Goal: Task Accomplishment & Management: Use online tool/utility

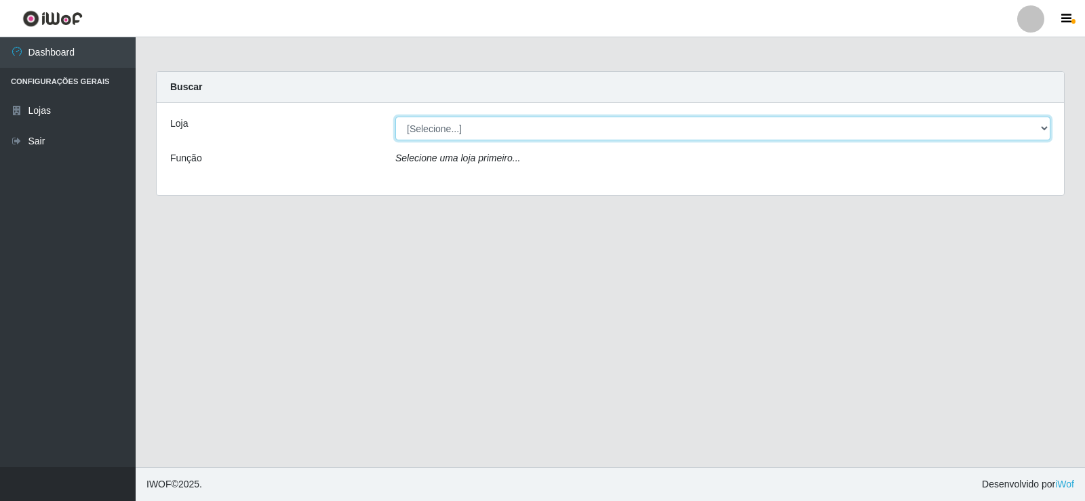
click at [463, 121] on select "[Selecione...] SuperFácil Atacado - [GEOGRAPHIC_DATA]" at bounding box center [722, 129] width 655 height 24
select select "504"
click at [395, 117] on select "[Selecione...] SuperFácil Atacado - [GEOGRAPHIC_DATA]" at bounding box center [722, 129] width 655 height 24
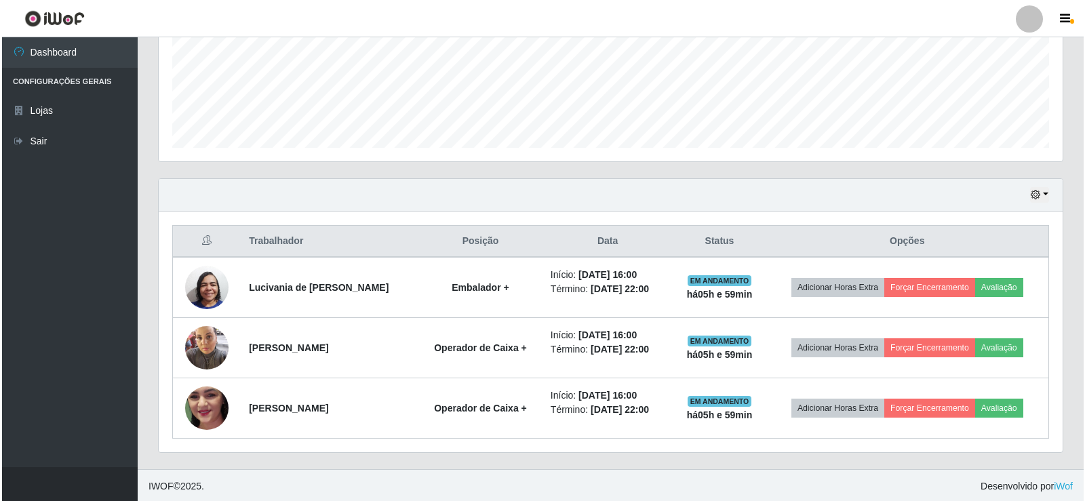
scroll to position [339, 0]
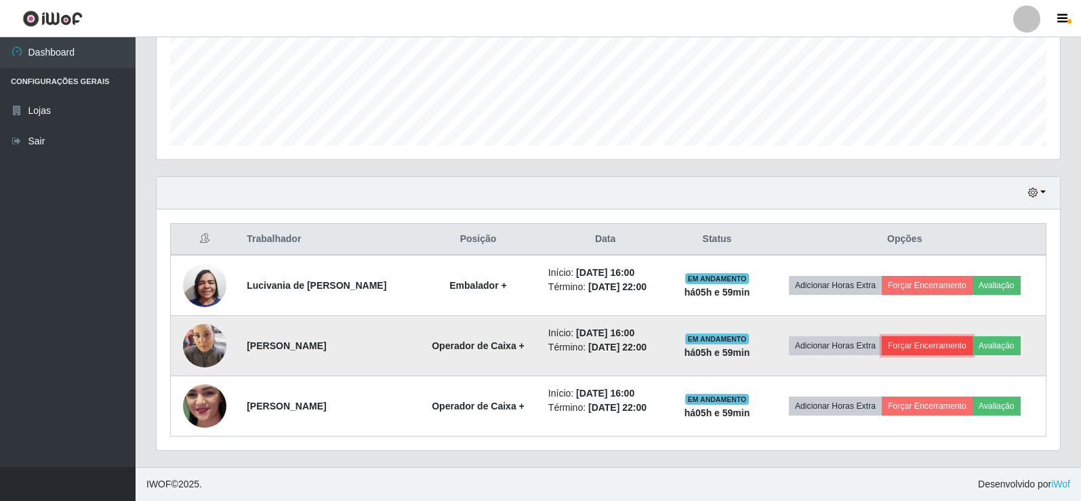
click at [962, 340] on button "Forçar Encerramento" at bounding box center [927, 345] width 91 height 19
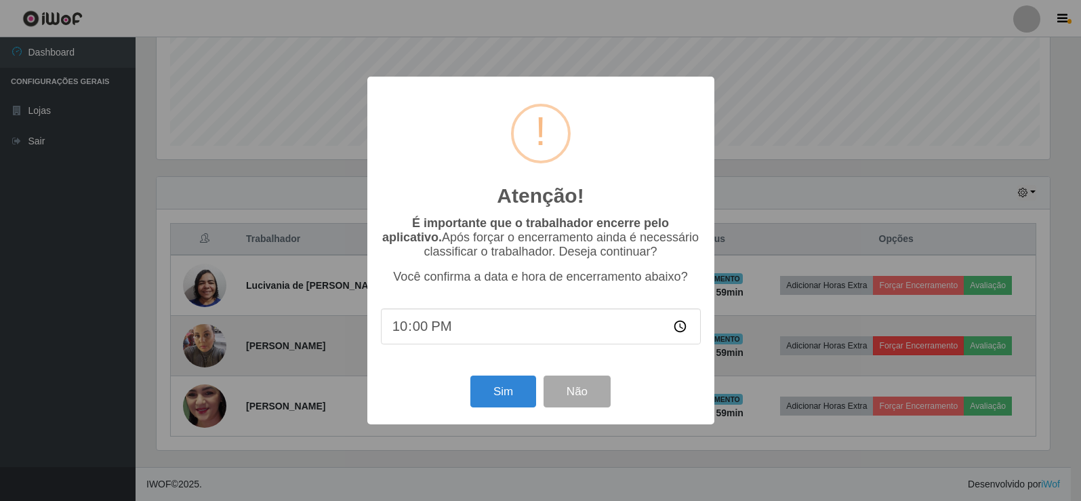
scroll to position [281, 897]
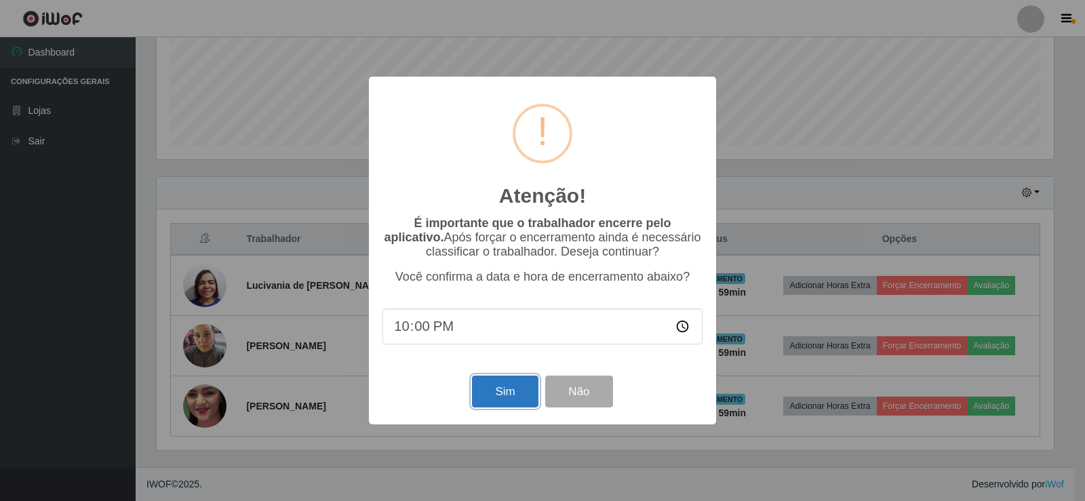
click at [519, 399] on button "Sim" at bounding box center [505, 392] width 66 height 32
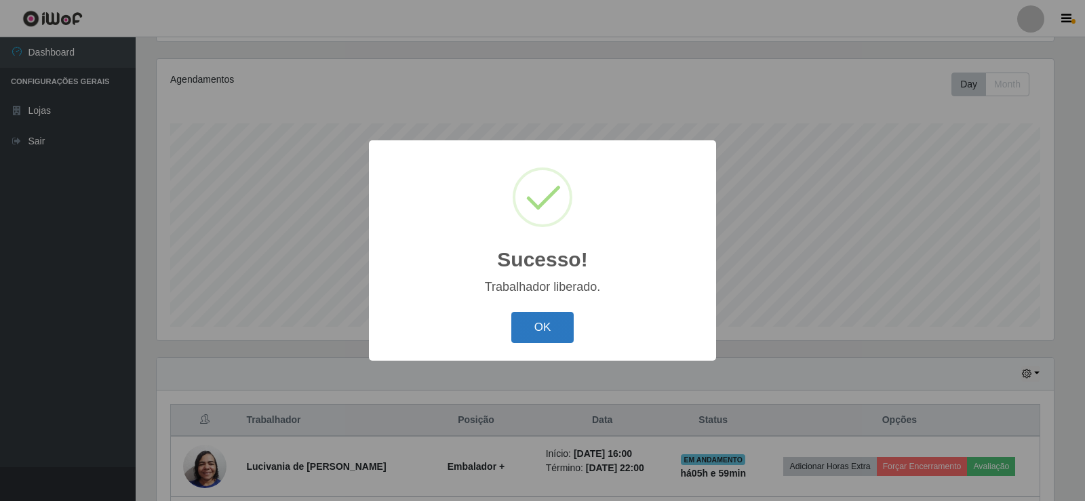
click at [532, 335] on button "OK" at bounding box center [542, 328] width 63 height 32
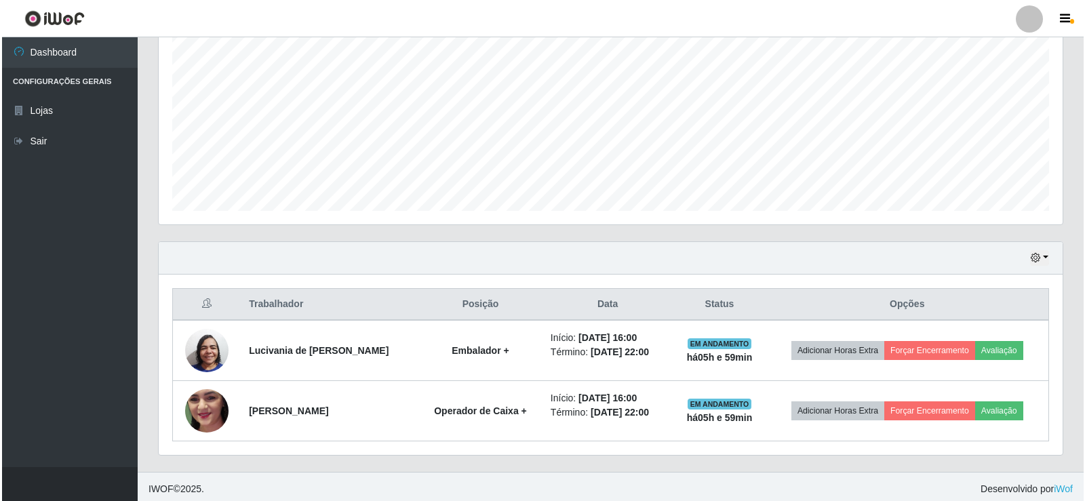
scroll to position [279, 0]
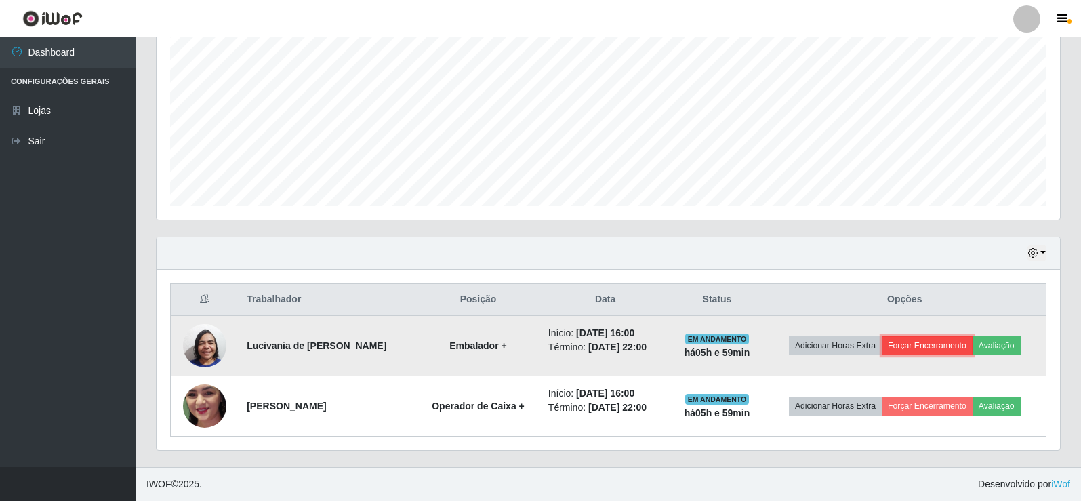
click at [934, 340] on button "Forçar Encerramento" at bounding box center [927, 345] width 91 height 19
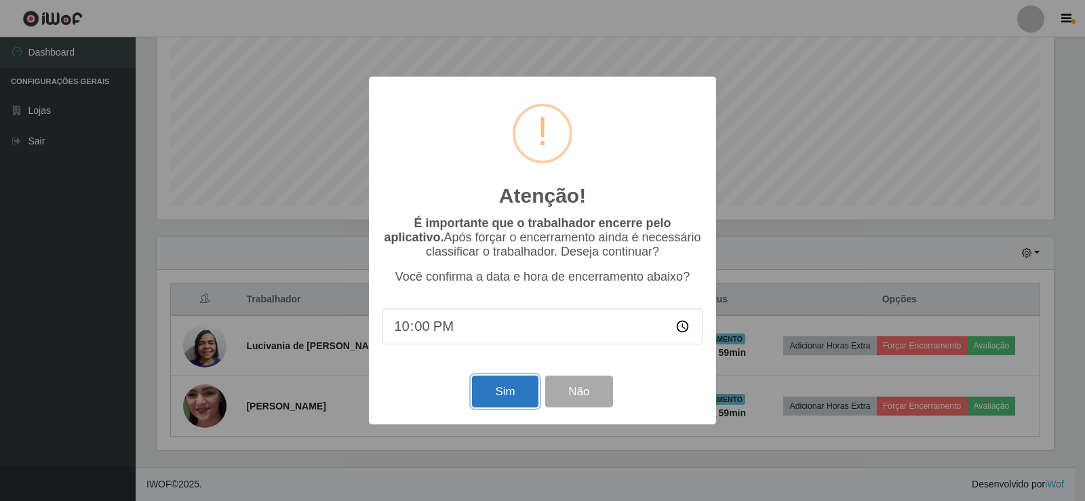
click at [493, 405] on button "Sim" at bounding box center [505, 392] width 66 height 32
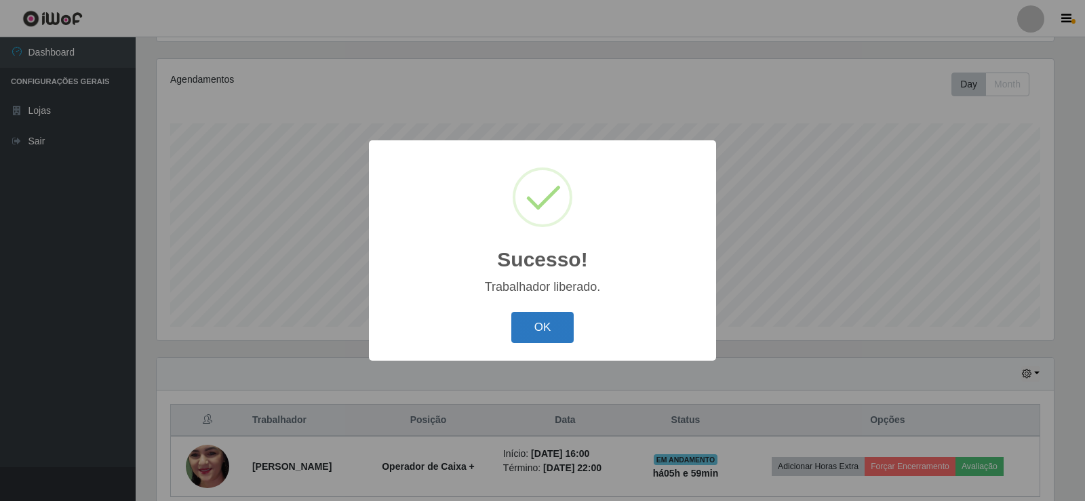
click at [530, 314] on button "OK" at bounding box center [542, 328] width 63 height 32
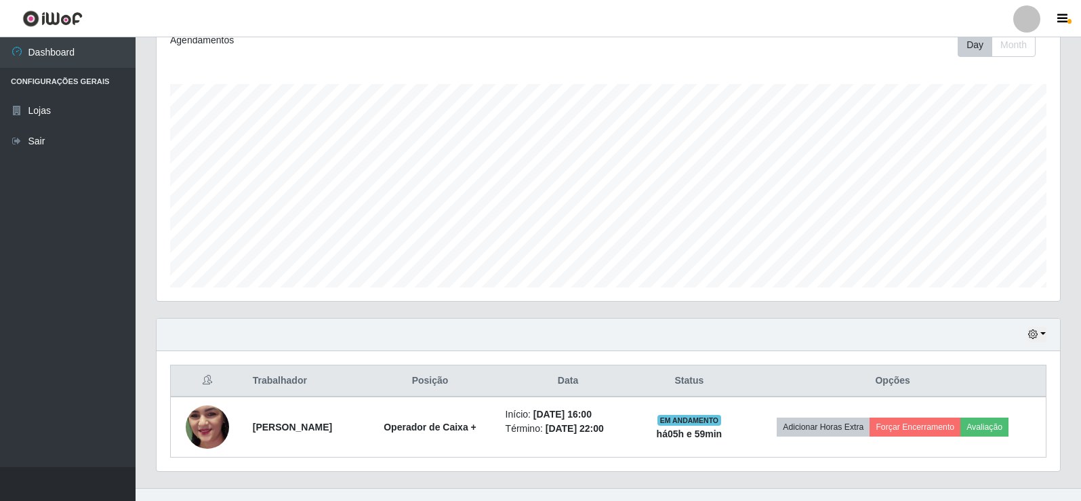
scroll to position [218, 0]
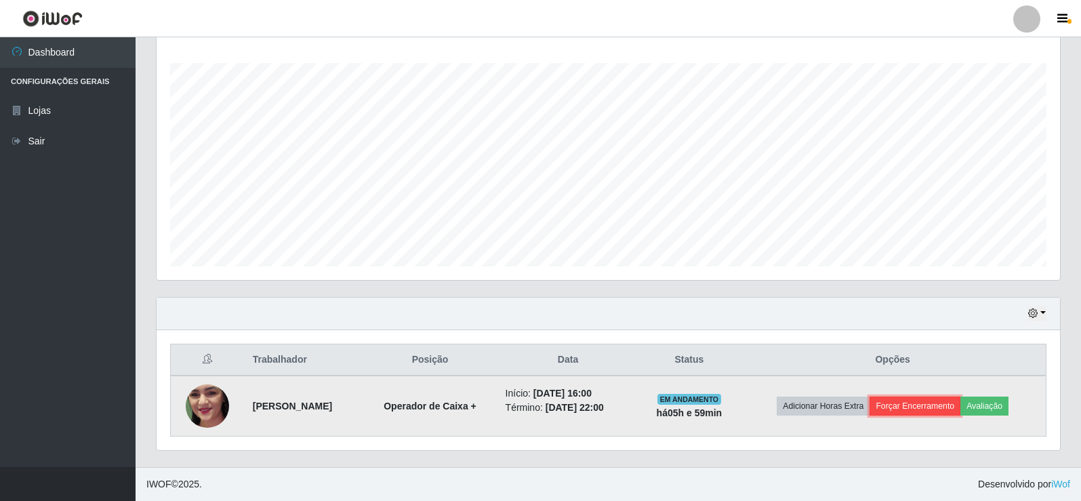
click at [940, 403] on button "Forçar Encerramento" at bounding box center [915, 406] width 91 height 19
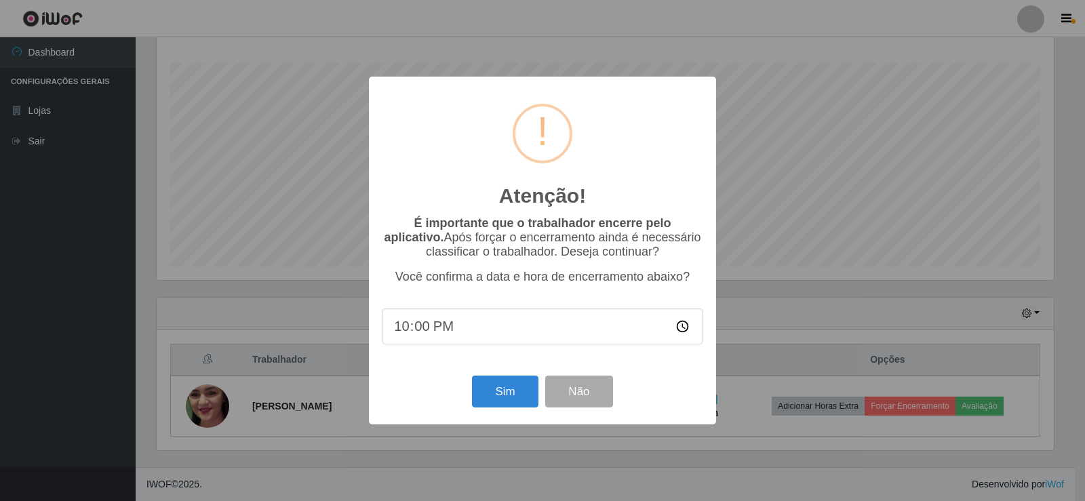
click at [471, 401] on div "Sim Não" at bounding box center [542, 391] width 320 height 39
click at [512, 399] on button "Sim" at bounding box center [505, 392] width 66 height 32
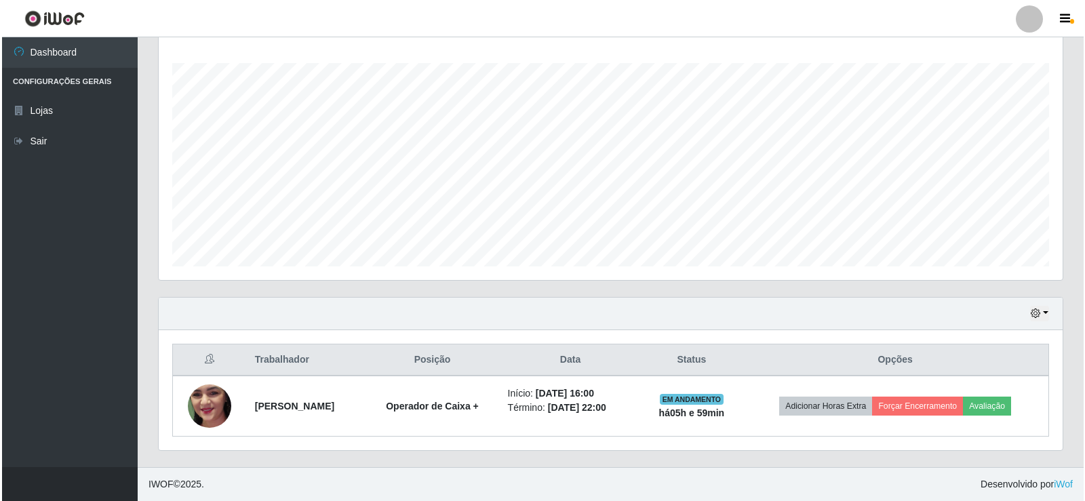
scroll to position [0, 0]
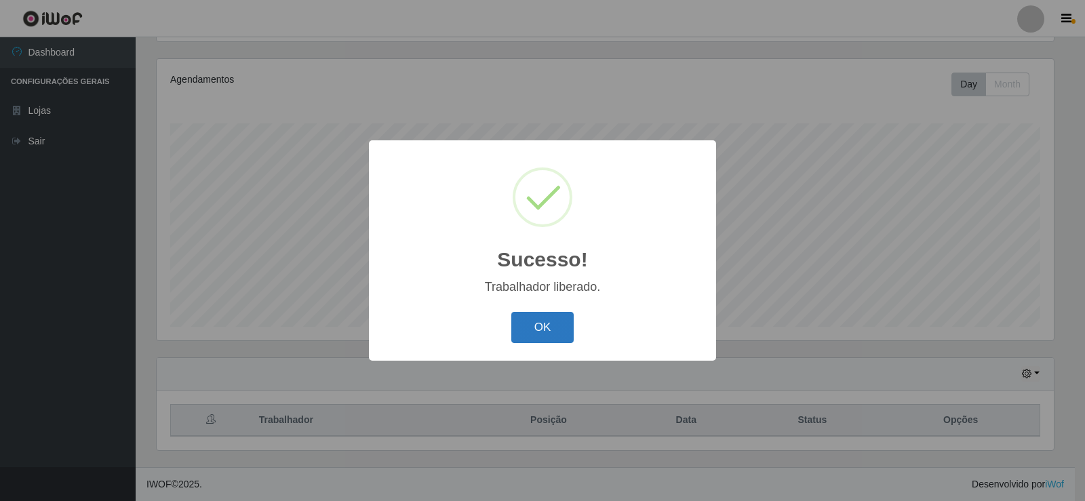
click at [530, 327] on button "OK" at bounding box center [542, 328] width 63 height 32
